Goal: Register for event/course

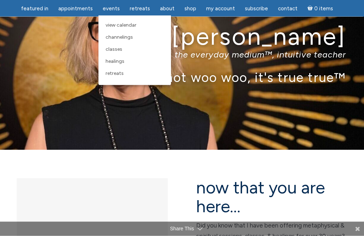
scroll to position [42, 0]
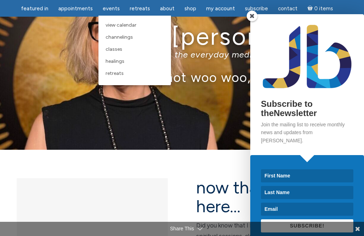
click at [136, 25] on span "View Calendar" at bounding box center [121, 25] width 31 height 6
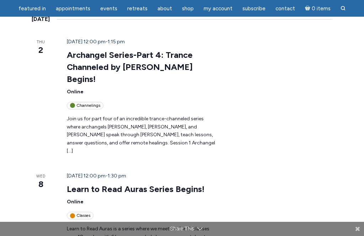
scroll to position [364, 0]
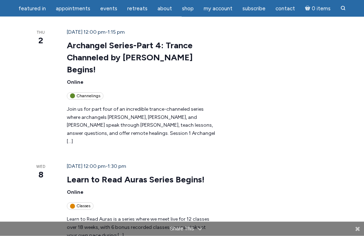
click at [68, 175] on link "Learn to Read Auras Series Begins!" at bounding box center [136, 180] width 138 height 11
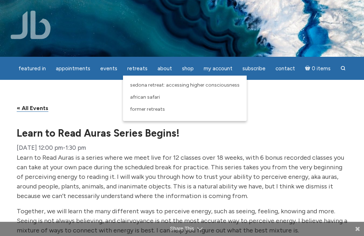
click at [146, 88] on span "Sedona Retreat: Accessing Higher Consciousness" at bounding box center [184, 85] width 109 height 6
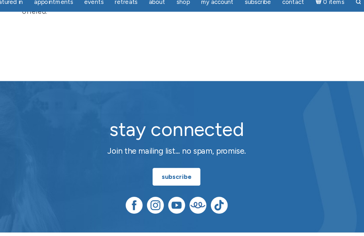
scroll to position [5073, 0]
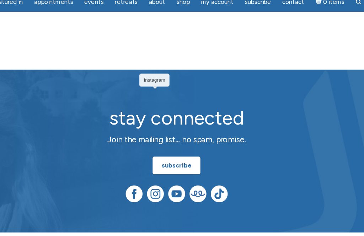
click at [156, 171] on img at bounding box center [163, 178] width 15 height 15
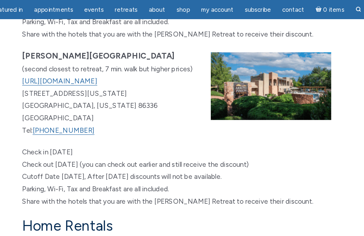
scroll to position [4820, 0]
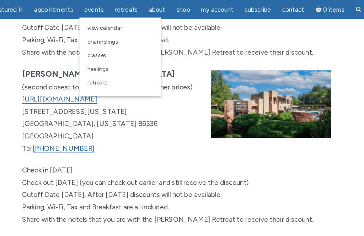
click at [100, 50] on link "Classes" at bounding box center [132, 49] width 65 height 12
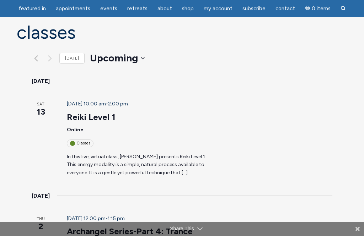
scroll to position [64, 0]
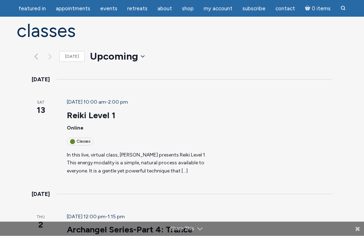
click at [69, 111] on link "Reiki Level 1" at bounding box center [91, 116] width 49 height 11
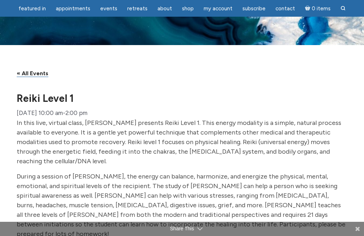
scroll to position [7, 0]
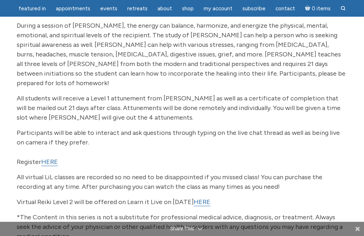
click at [47, 165] on link "HERE" at bounding box center [49, 162] width 17 height 8
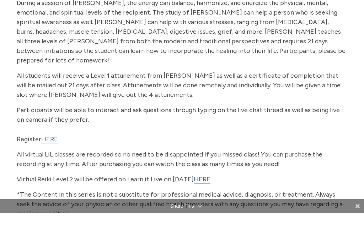
scroll to position [186, 0]
